Goal: Check status: Check status

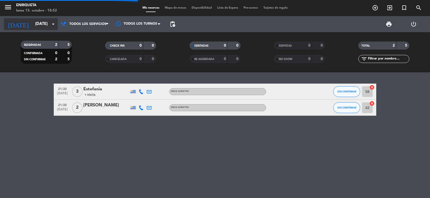
click at [50, 23] on input "[DATE]" at bounding box center [58, 24] width 52 height 10
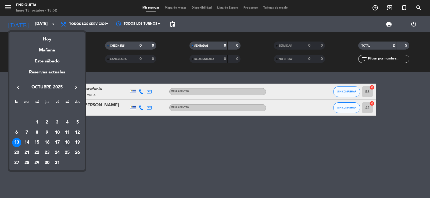
click at [68, 141] on div "18" at bounding box center [67, 142] width 9 height 9
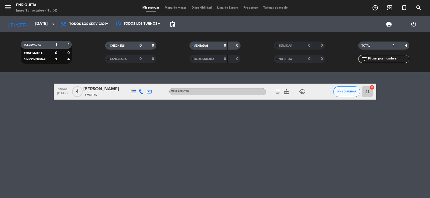
click at [282, 90] on span "subject" at bounding box center [278, 92] width 8 height 6
click at [278, 91] on icon "subject" at bounding box center [278, 92] width 6 height 6
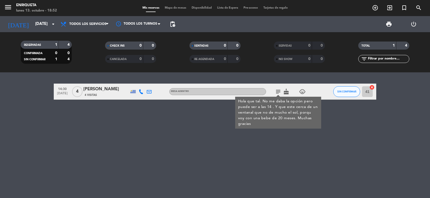
click at [283, 92] on icon "cake" at bounding box center [286, 92] width 6 height 6
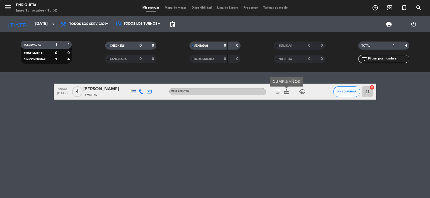
click at [278, 116] on div "14:30 [DATE] 4 [PERSON_NAME] 4 Visitas MESA ADENTRO subject cake CUMPLEAÑOS chi…" at bounding box center [215, 135] width 430 height 126
click at [49, 21] on input "[DATE]" at bounding box center [58, 24] width 52 height 10
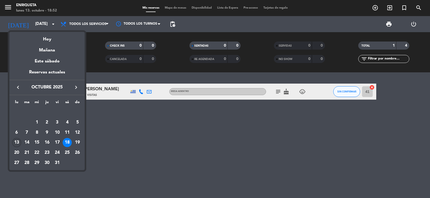
click at [17, 144] on div "13" at bounding box center [16, 142] width 9 height 9
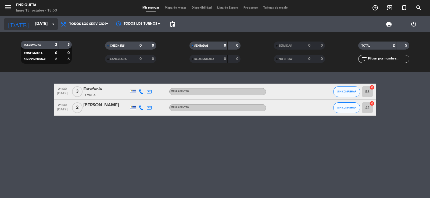
click at [37, 21] on input "[DATE]" at bounding box center [58, 24] width 52 height 10
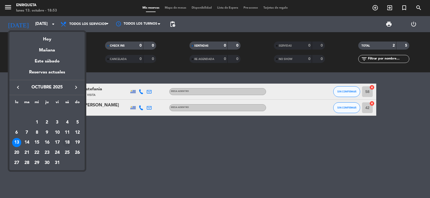
click at [66, 142] on div "18" at bounding box center [67, 142] width 9 height 9
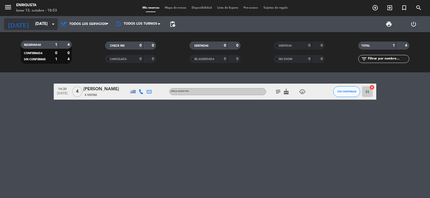
click at [39, 21] on input "[DATE]" at bounding box center [58, 24] width 52 height 10
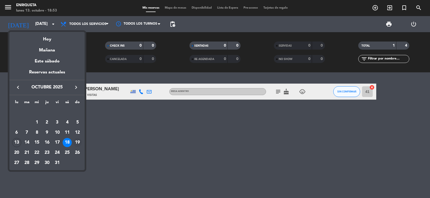
click at [79, 141] on div "19" at bounding box center [77, 142] width 9 height 9
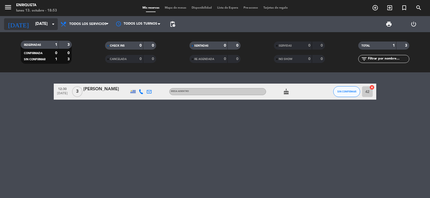
click at [39, 23] on input "[DATE]" at bounding box center [58, 24] width 52 height 10
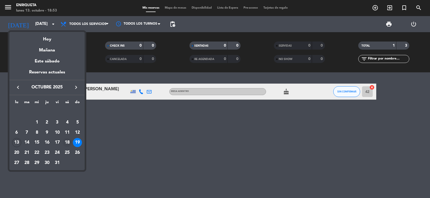
click at [68, 141] on div "18" at bounding box center [67, 142] width 9 height 9
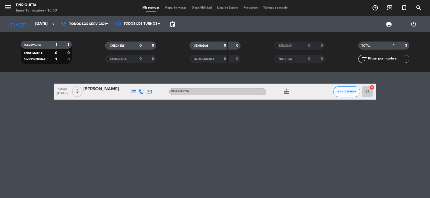
type input "[DATE]"
